Goal: Transaction & Acquisition: Purchase product/service

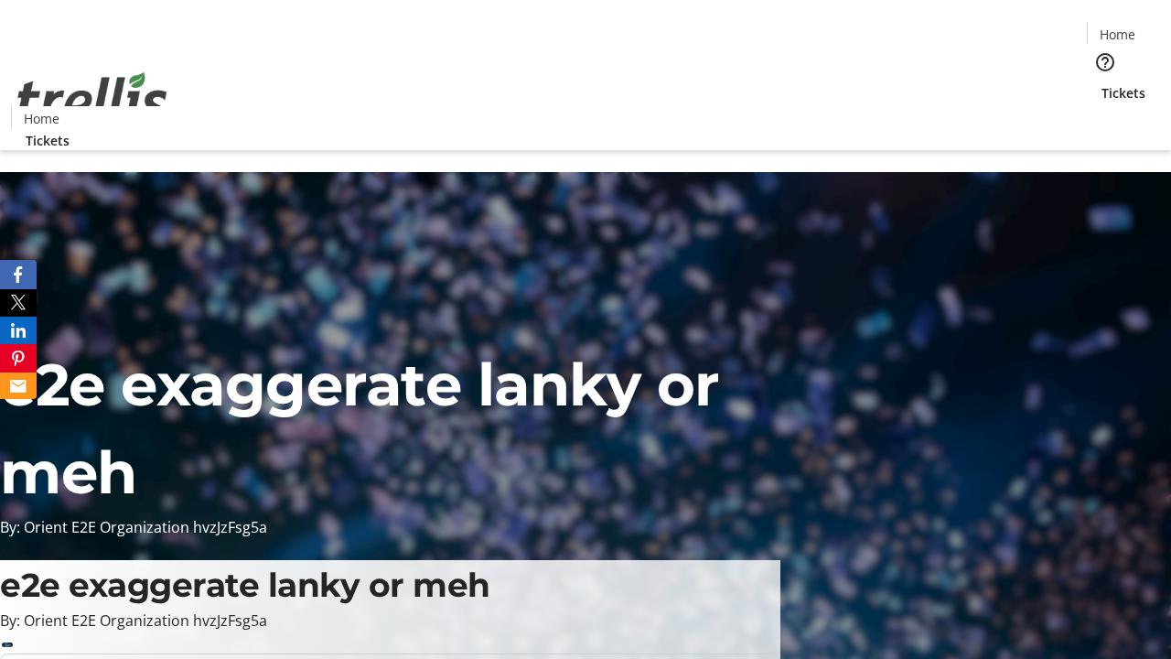
click at [1102, 83] on span "Tickets" at bounding box center [1124, 92] width 44 height 19
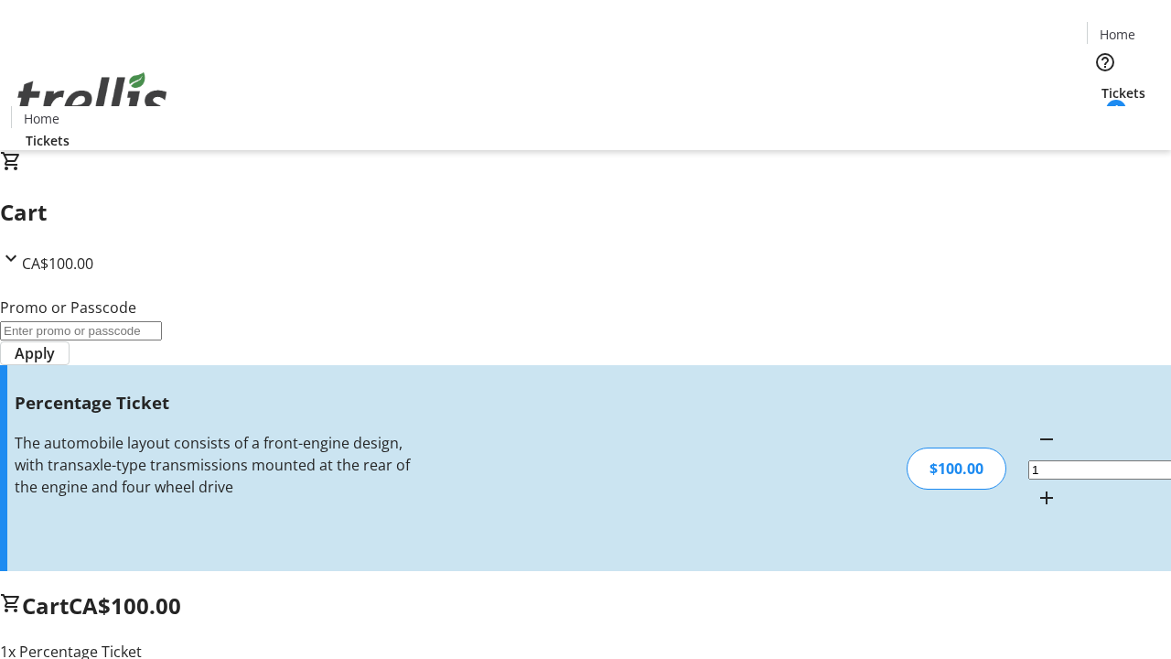
type input "FOO"
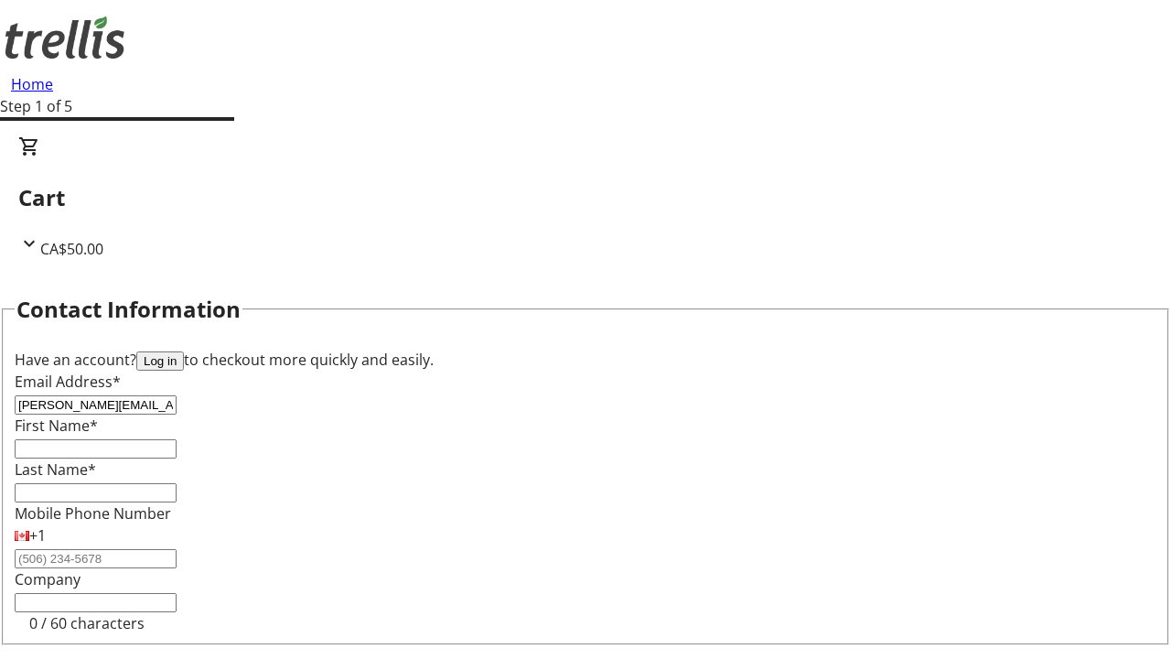
type input "[PERSON_NAME][EMAIL_ADDRESS][DOMAIN_NAME]"
type input "[PERSON_NAME]"
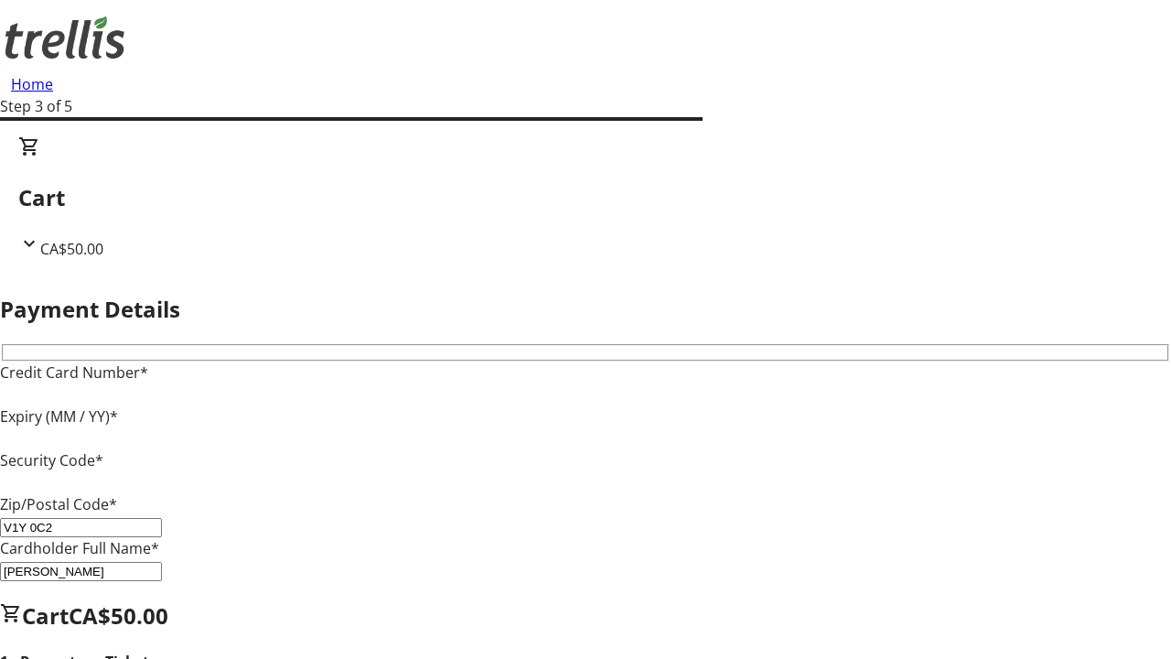
type input "V1Y 0C2"
